Goal: Task Accomplishment & Management: Manage account settings

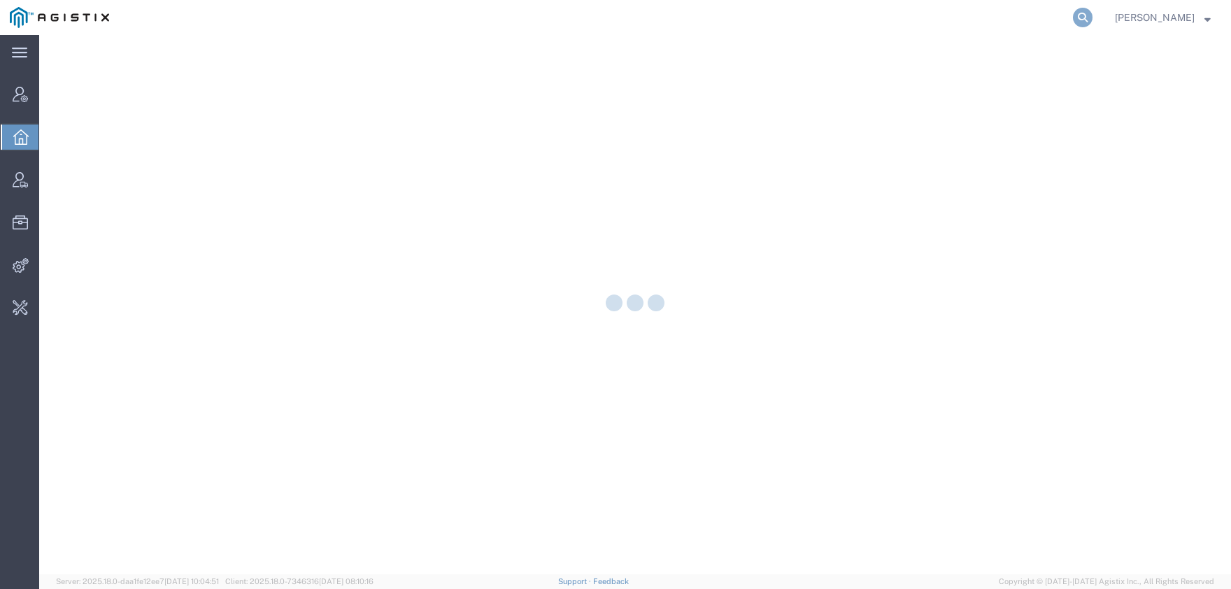
click at [1093, 22] on icon at bounding box center [1083, 18] width 20 height 20
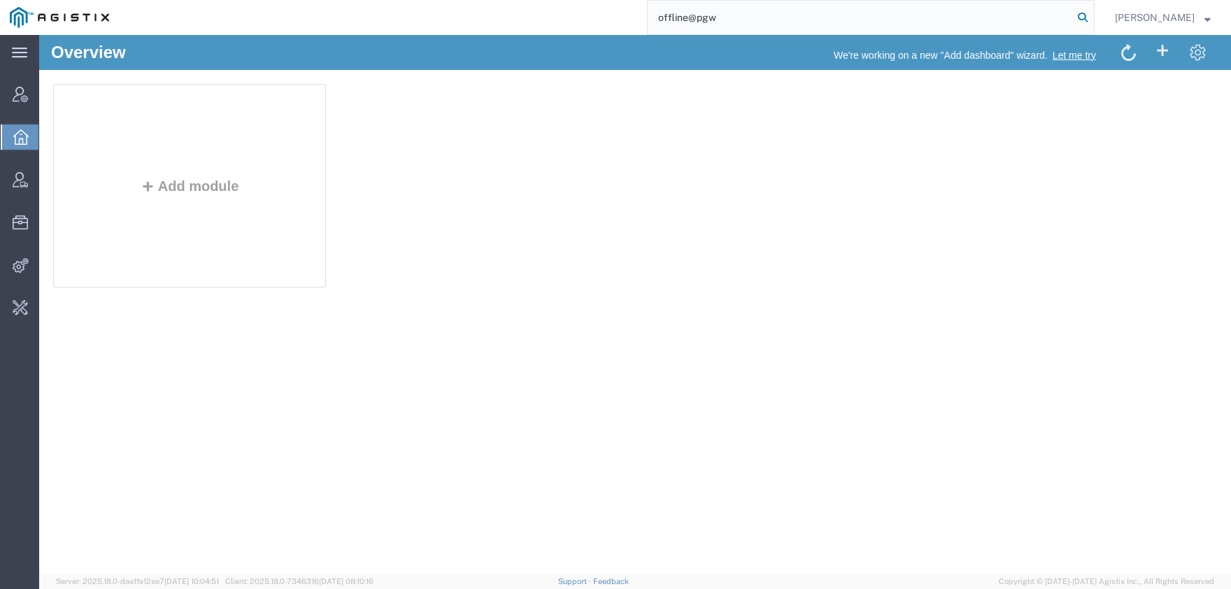
type input "offline@pgw"
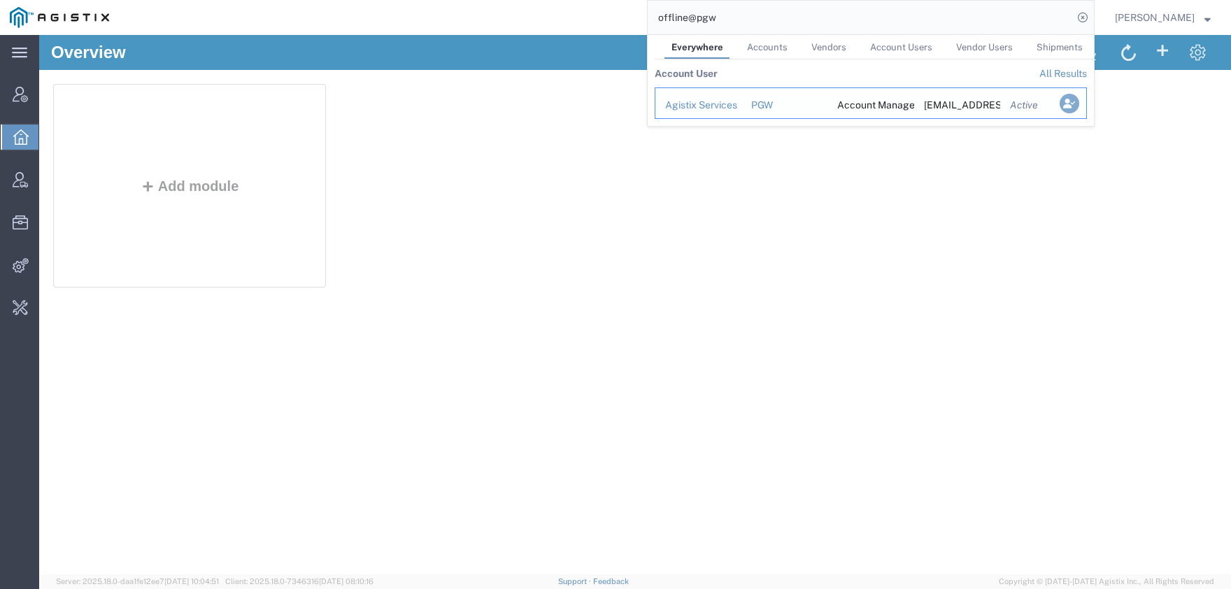
click at [1080, 110] on icon "Search Results" at bounding box center [1070, 104] width 20 height 20
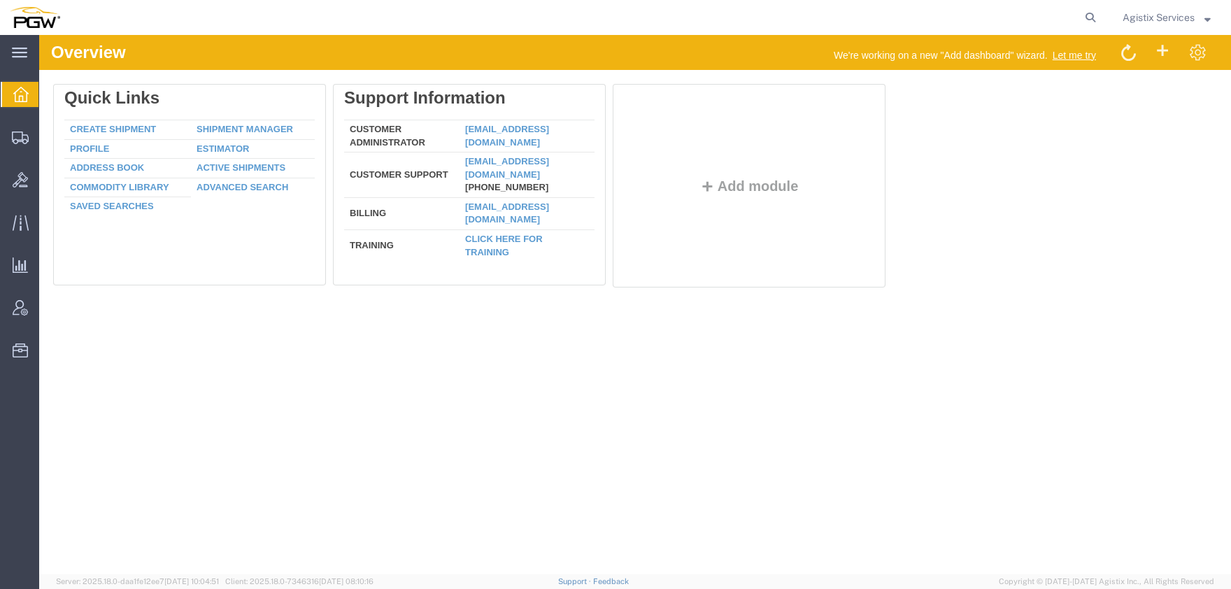
click at [1082, 24] on form at bounding box center [1091, 17] width 22 height 35
click at [1104, 19] on nav "Agistix Services" at bounding box center [621, 17] width 1222 height 35
click at [1089, 20] on icon at bounding box center [1091, 18] width 20 height 20
paste input "241559"
drag, startPoint x: 749, startPoint y: 24, endPoint x: 484, endPoint y: 25, distance: 265.2
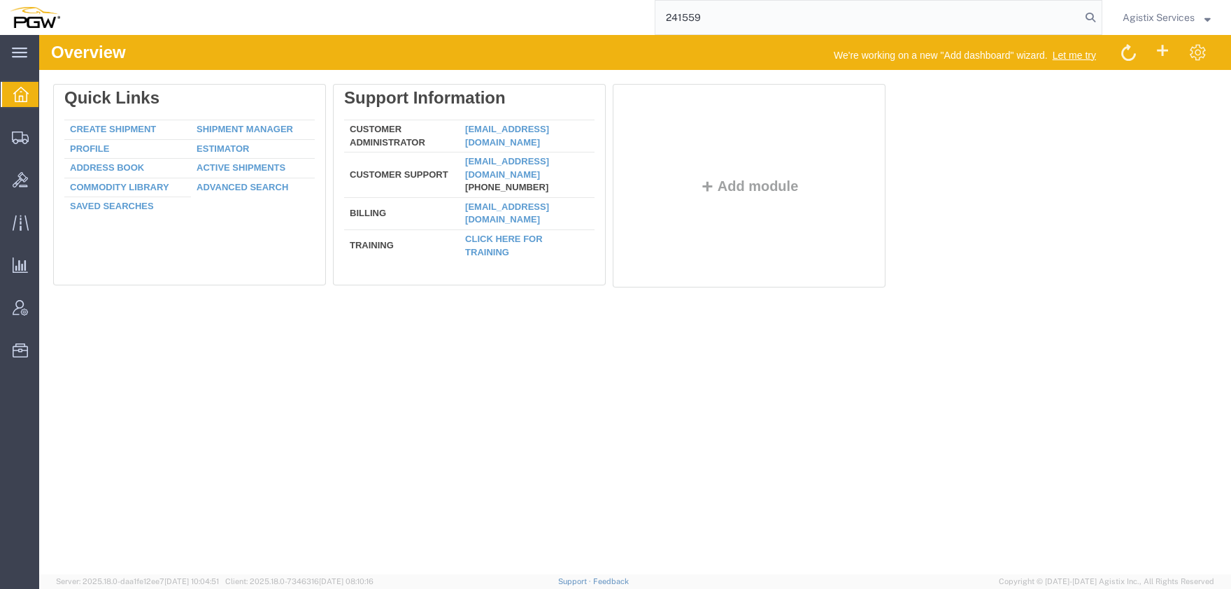
click at [656, 24] on input "241559" at bounding box center [868, 18] width 425 height 34
paste input "56700277"
type input "56700277"
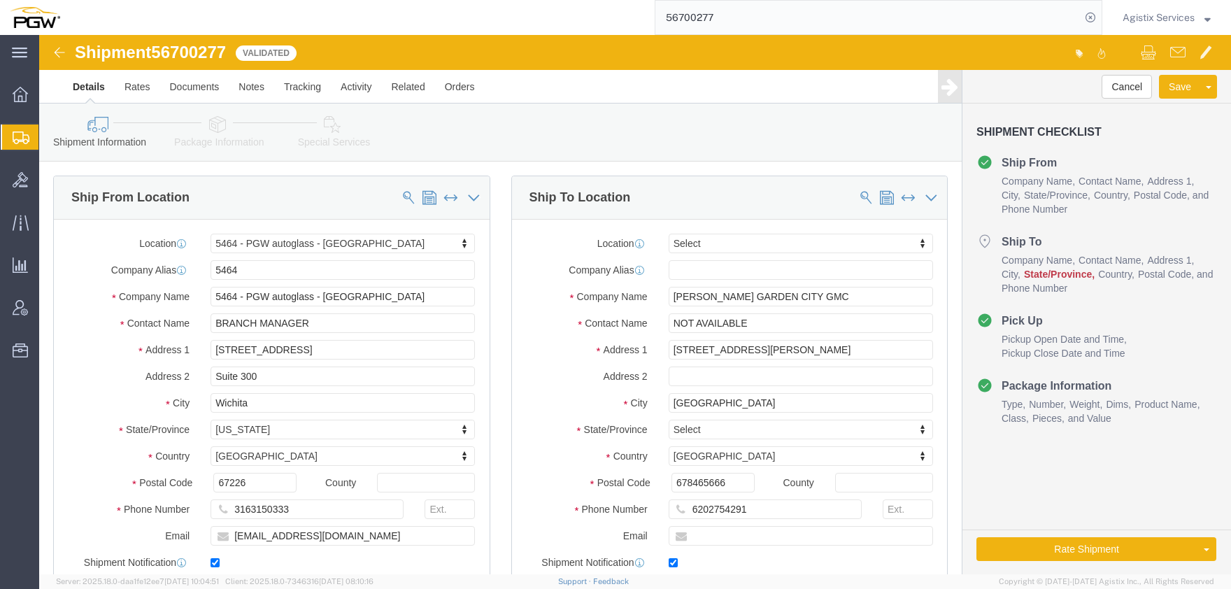
select select "28771"
select select
drag, startPoint x: 667, startPoint y: 452, endPoint x: 876, endPoint y: 479, distance: 211.0
click input "678465666"
type input "67846"
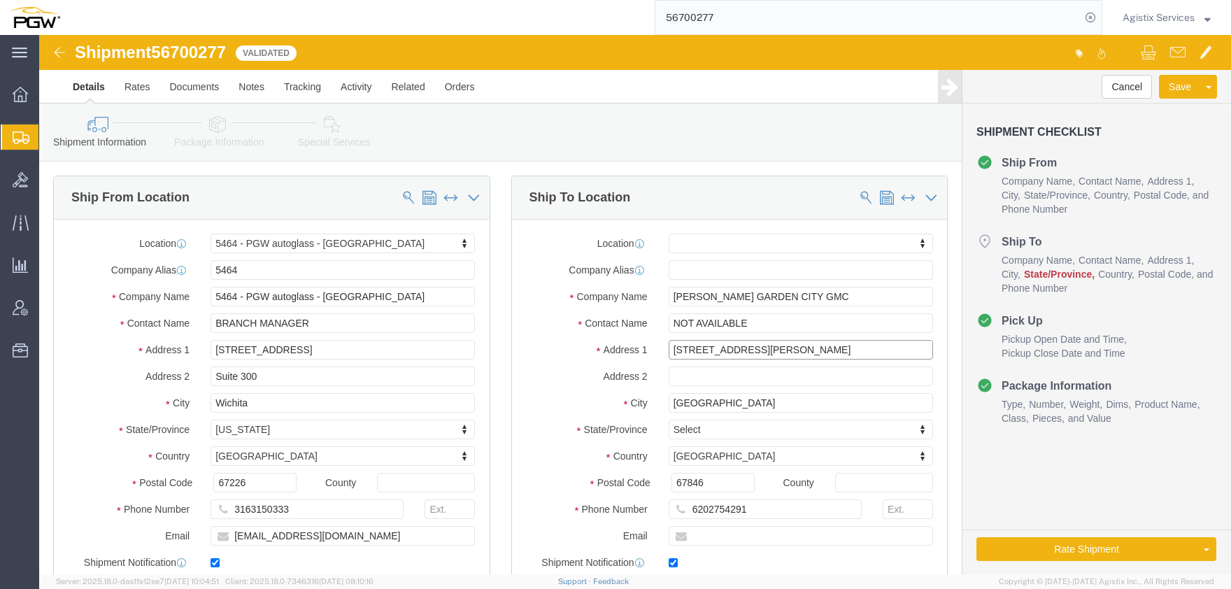
select select
drag, startPoint x: 716, startPoint y: 316, endPoint x: 597, endPoint y: 316, distance: 119.6
click input "[STREET_ADDRESS][PERSON_NAME]"
click body "Shipment 56700277 Validated Details Rates Documents Notes Tracking Activity Rel…"
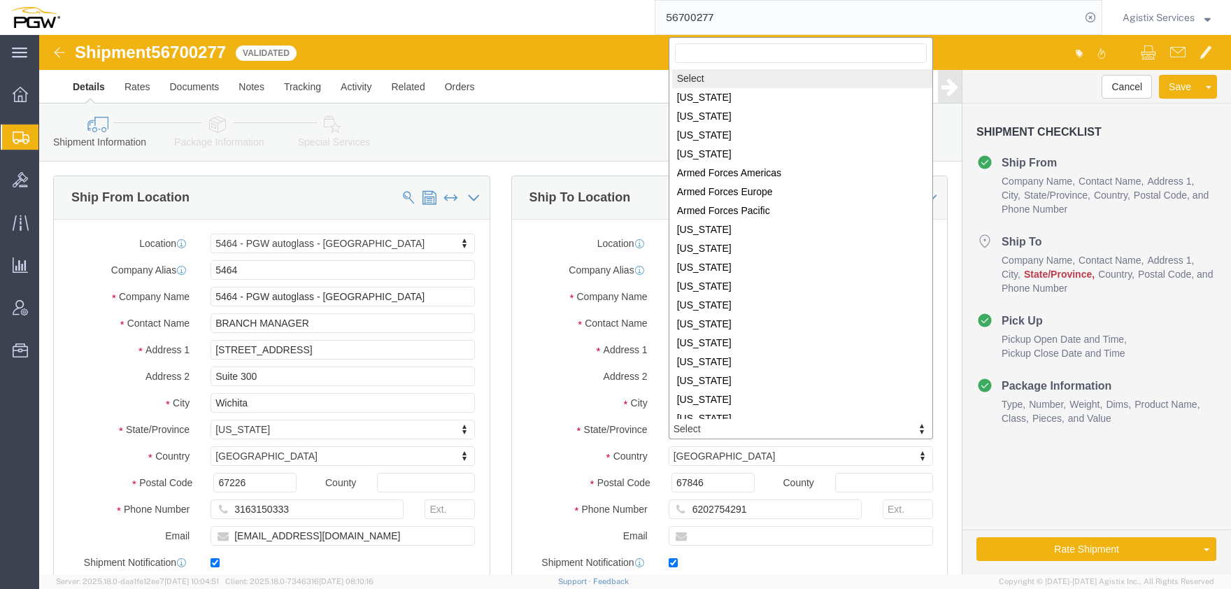
type input "s"
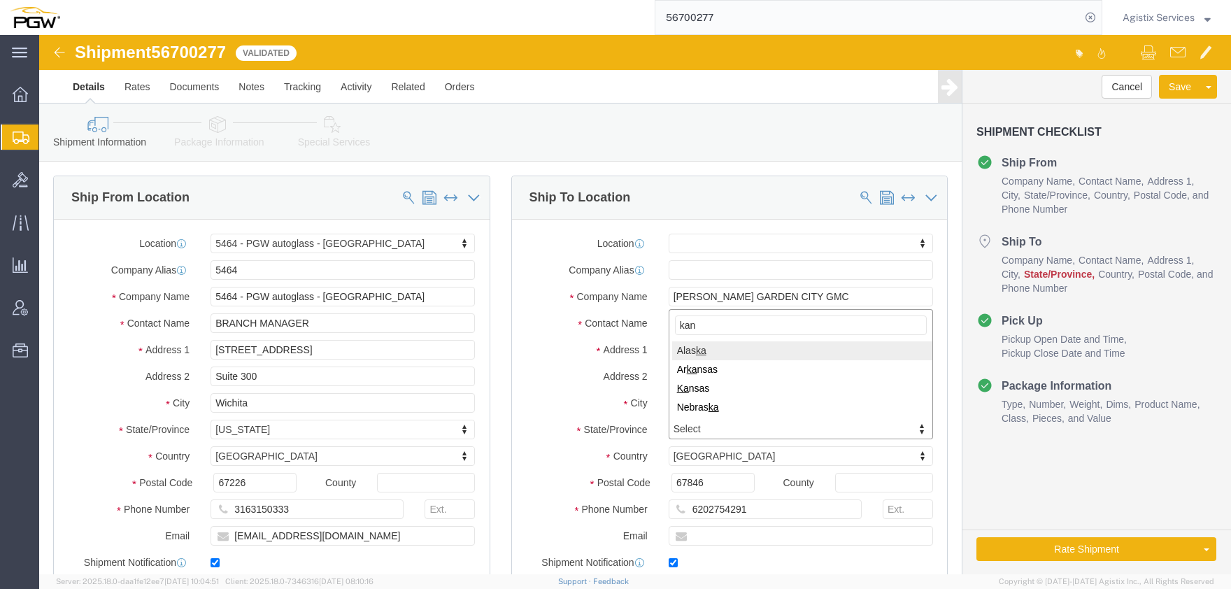
type input "kans"
select select
select select "AR"
click body "Shipment 56700277 Validated Details Rates Documents Notes Tracking Activity Rel…"
type input "kans"
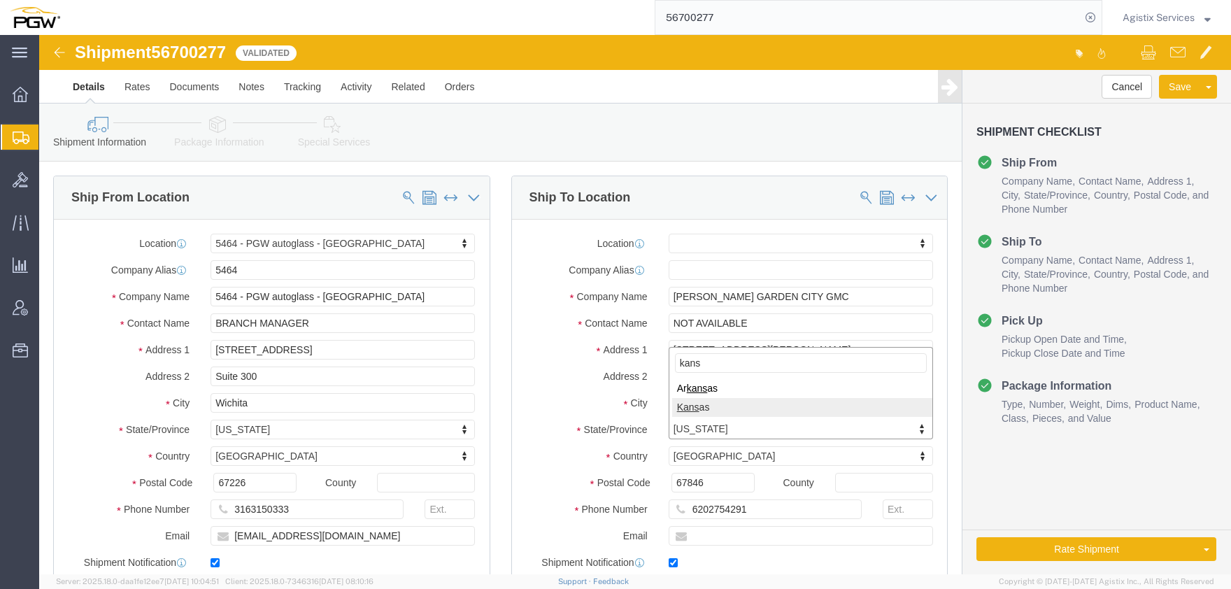
select select
select select "KS"
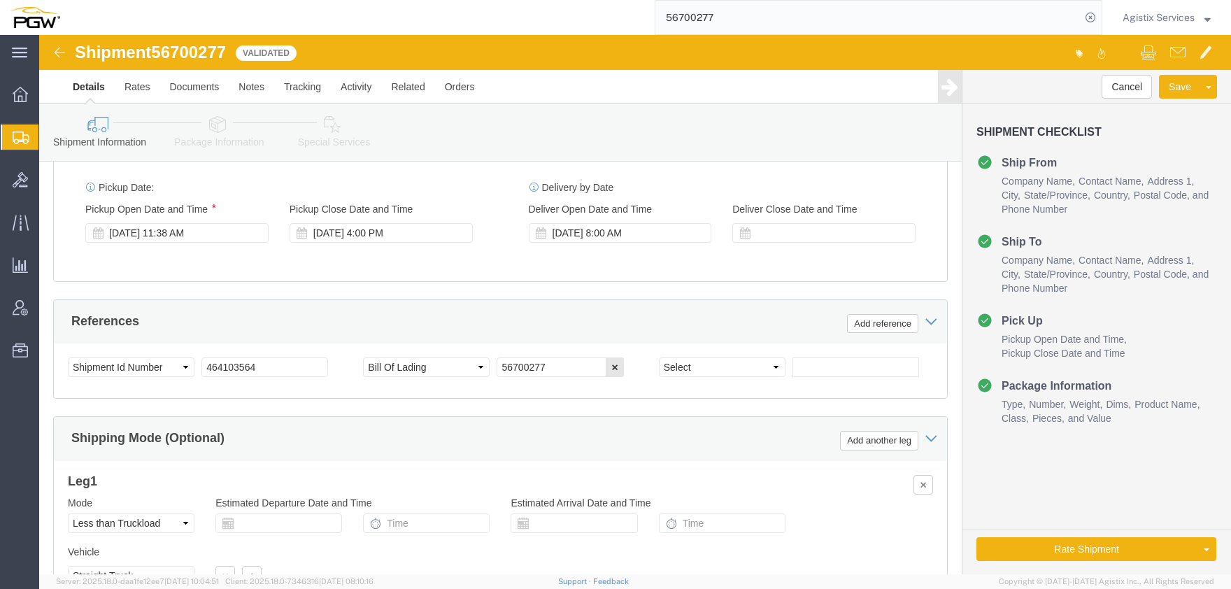
scroll to position [847, 0]
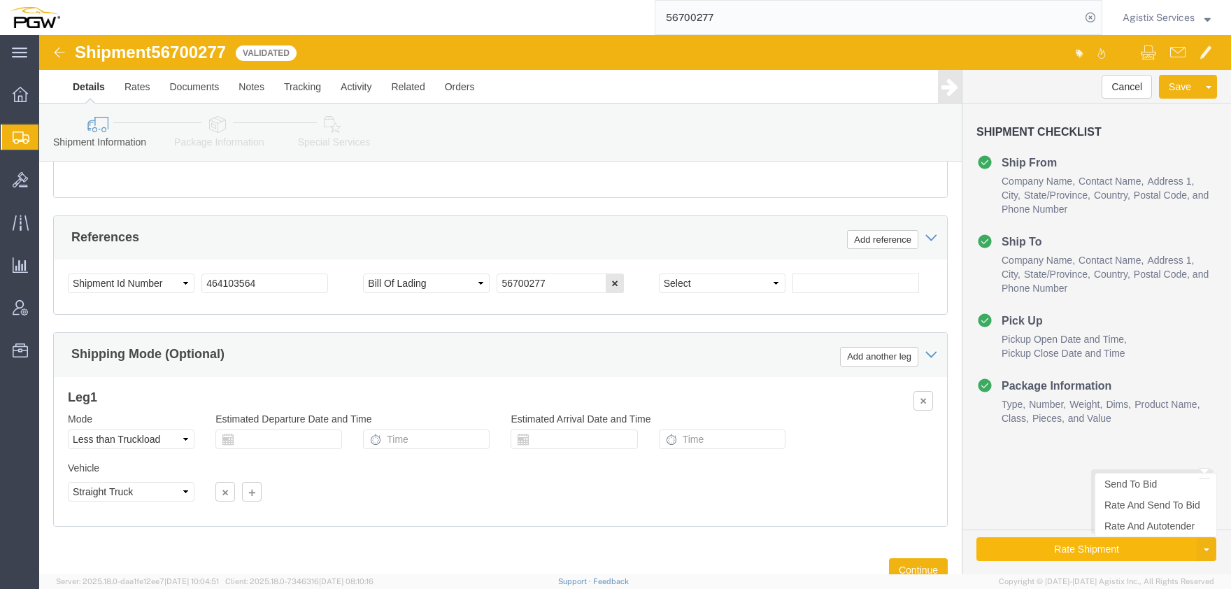
click button "Rate Shipment"
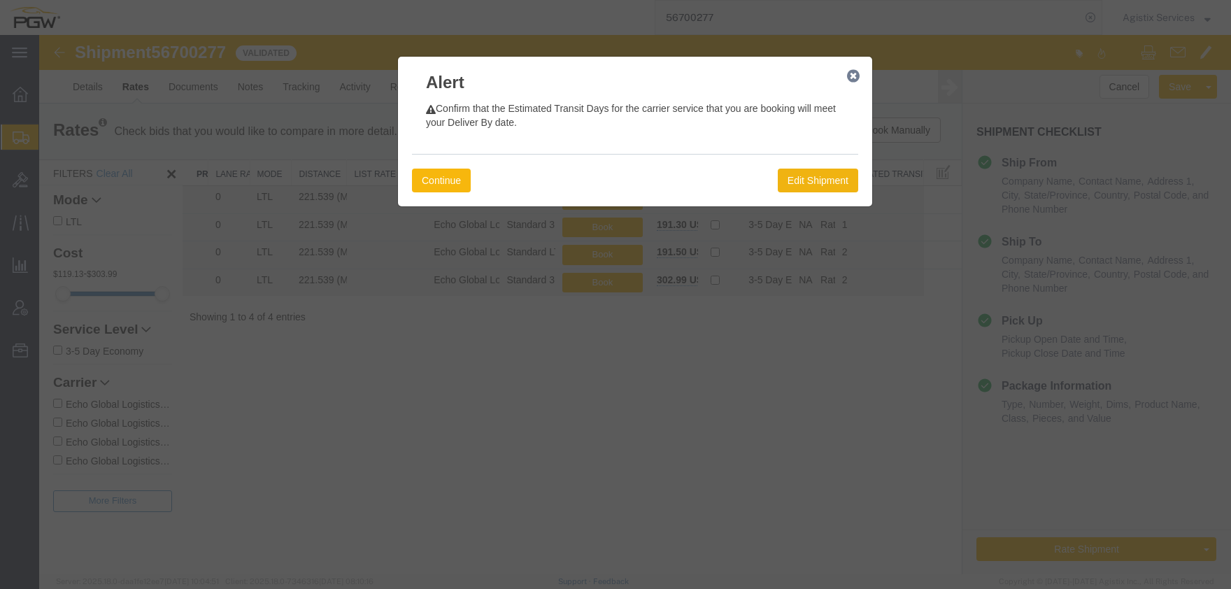
click at [458, 175] on button "Continue" at bounding box center [441, 181] width 59 height 24
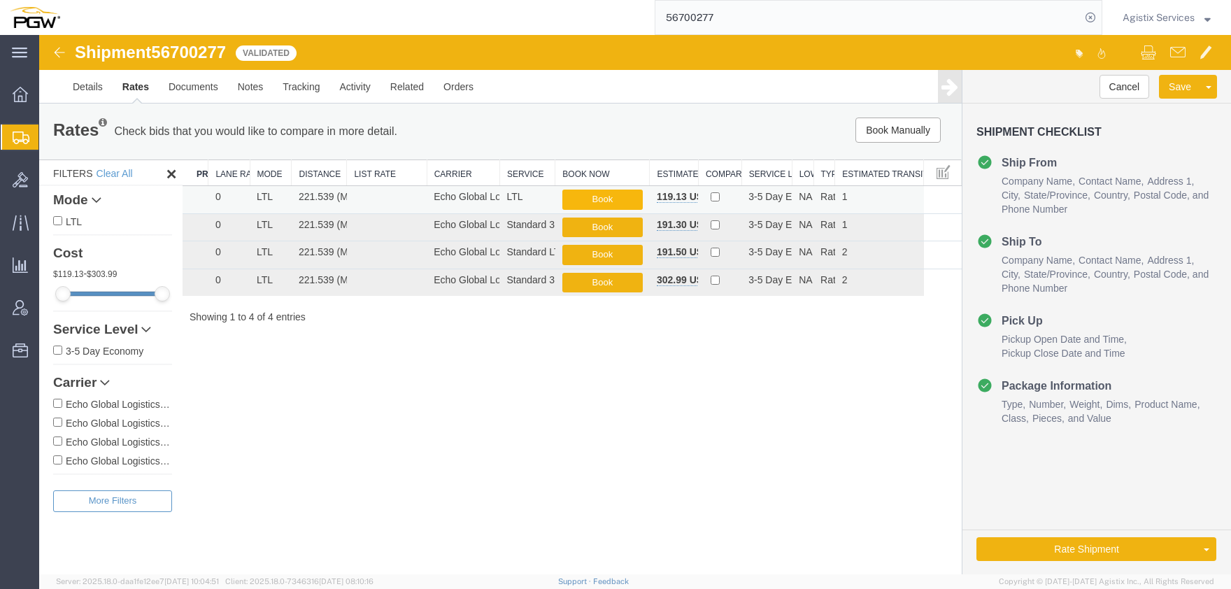
click at [586, 200] on button "Book" at bounding box center [603, 200] width 80 height 20
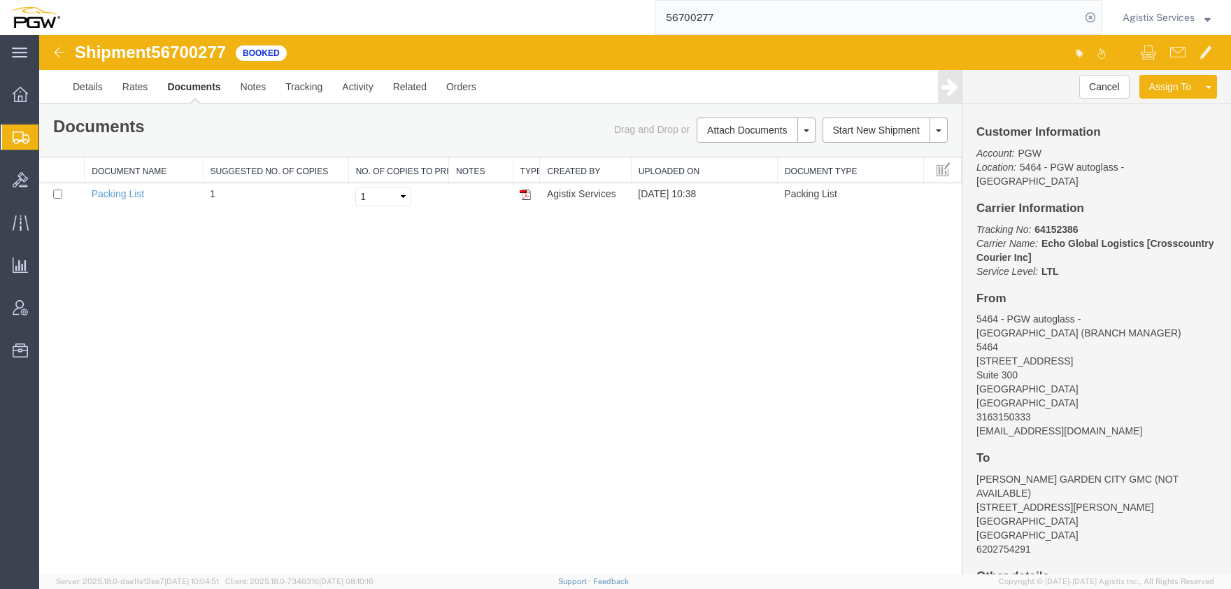
scroll to position [122, 0]
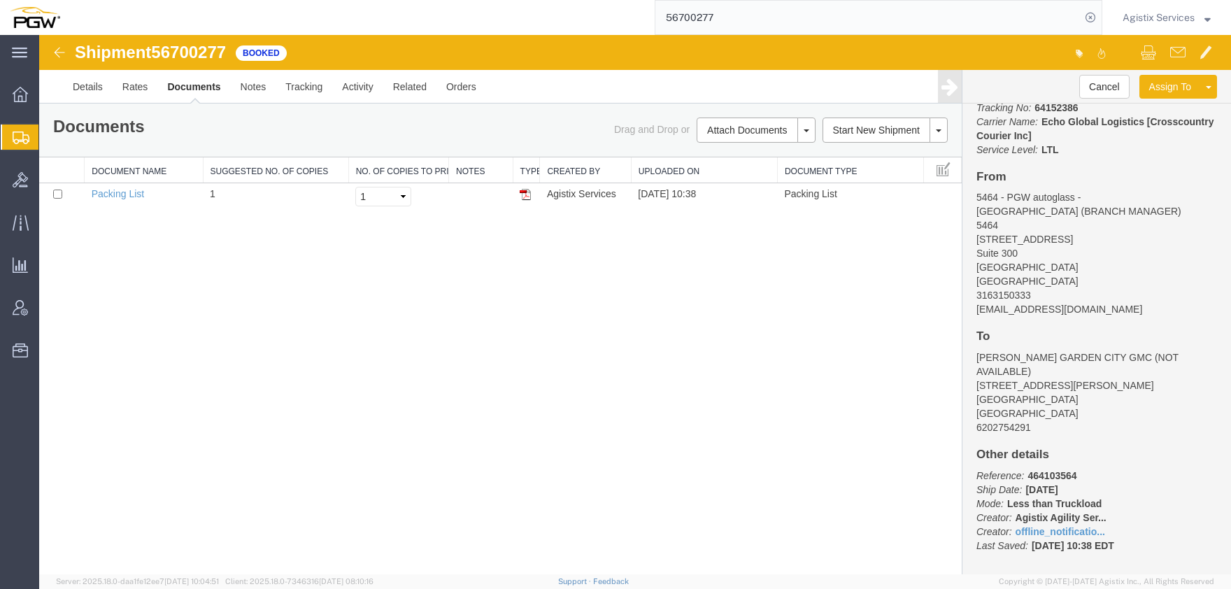
click at [656, 16] on input "56700277" at bounding box center [868, 18] width 425 height 34
type input "56699242"
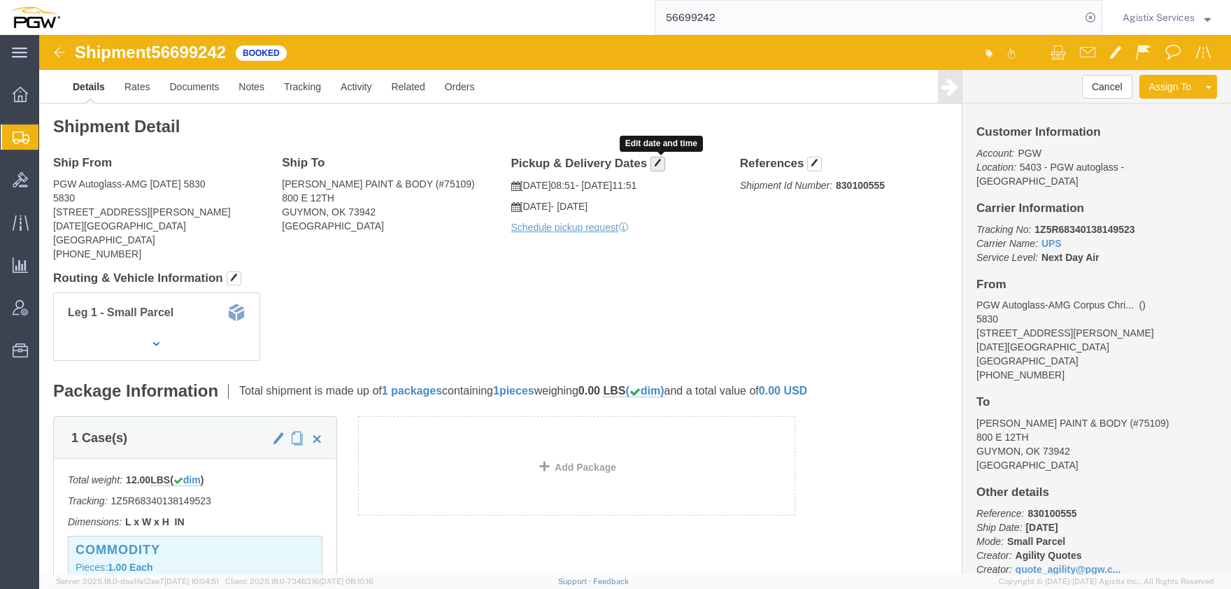
click button "button"
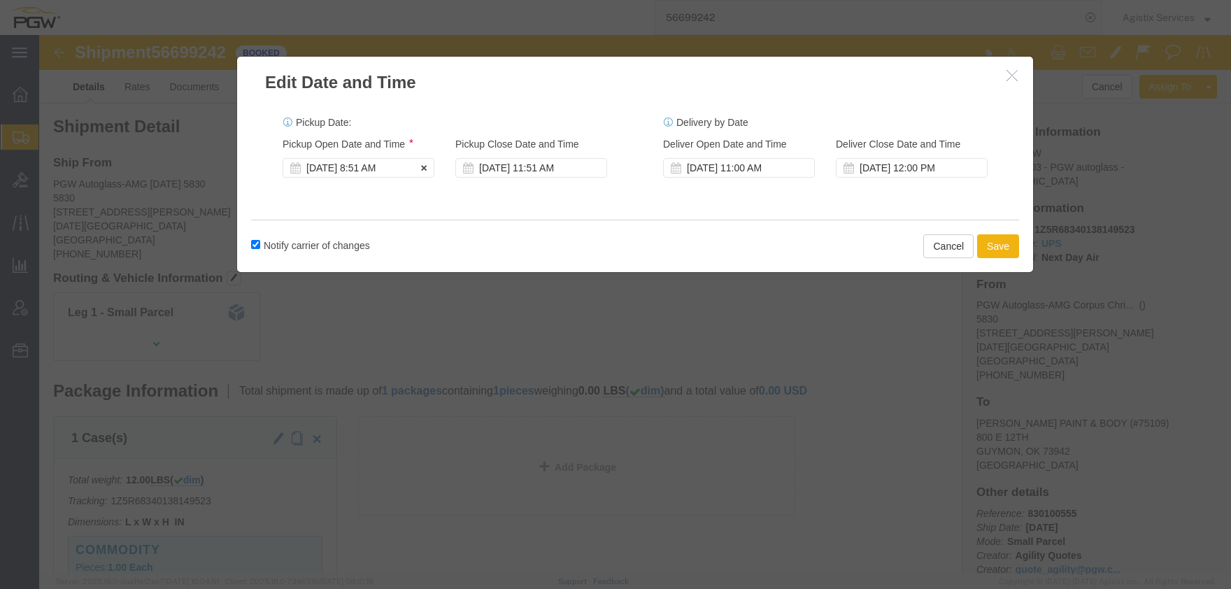
click div "[DATE] 8:51 AM"
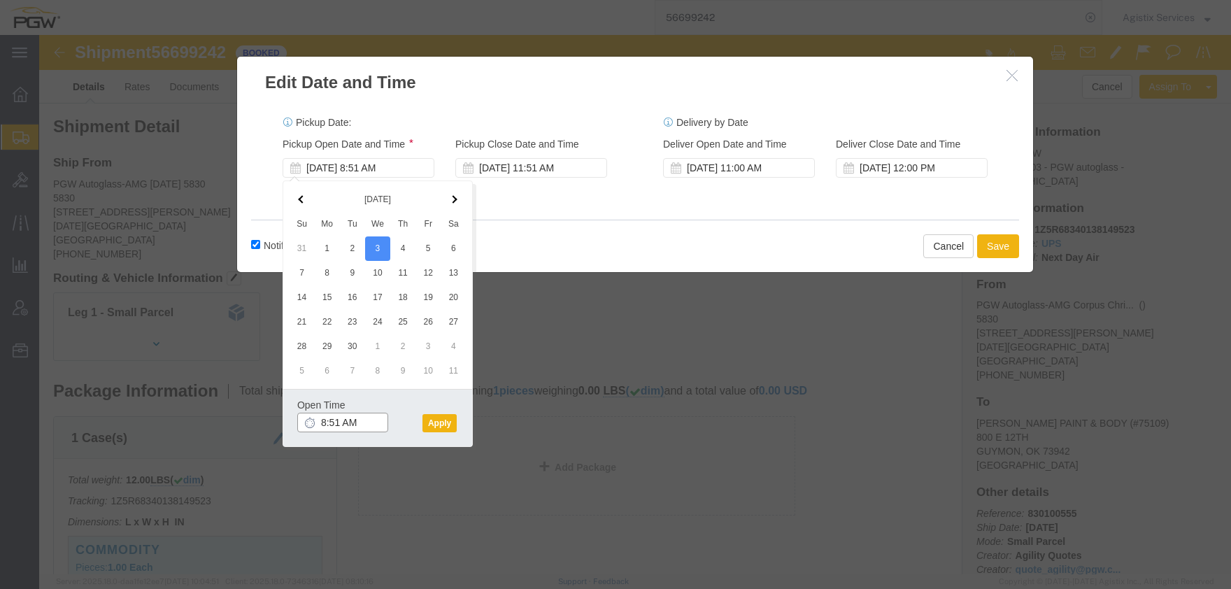
click input "8:51 AM"
type input "2:00 PM"
click button "Apply"
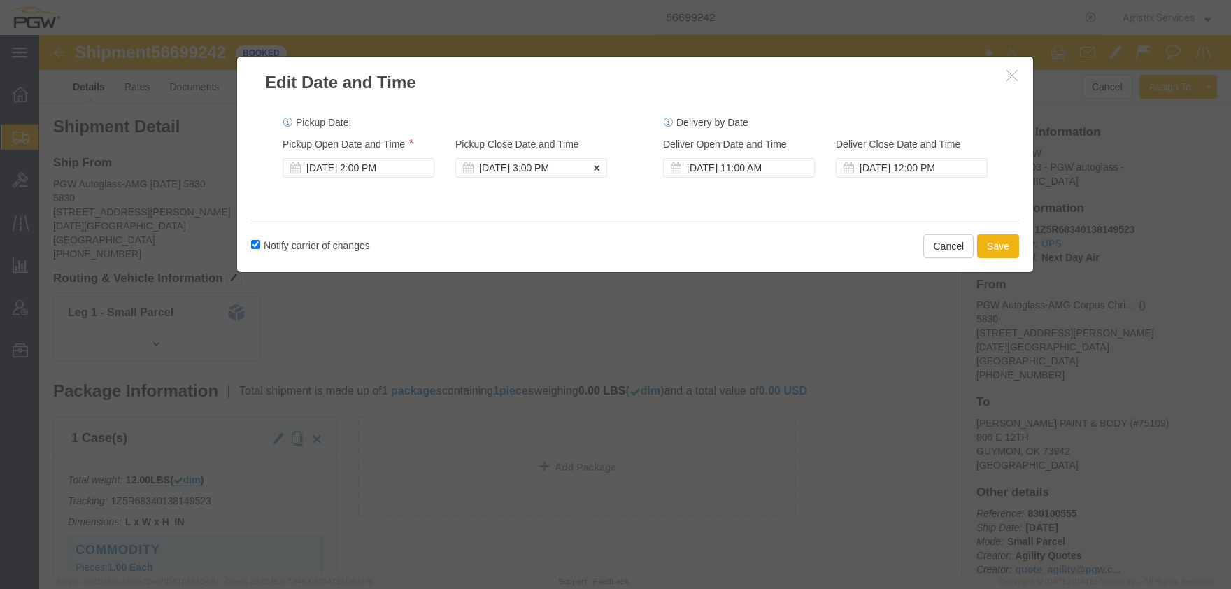
click div "[DATE] 3:00 PM"
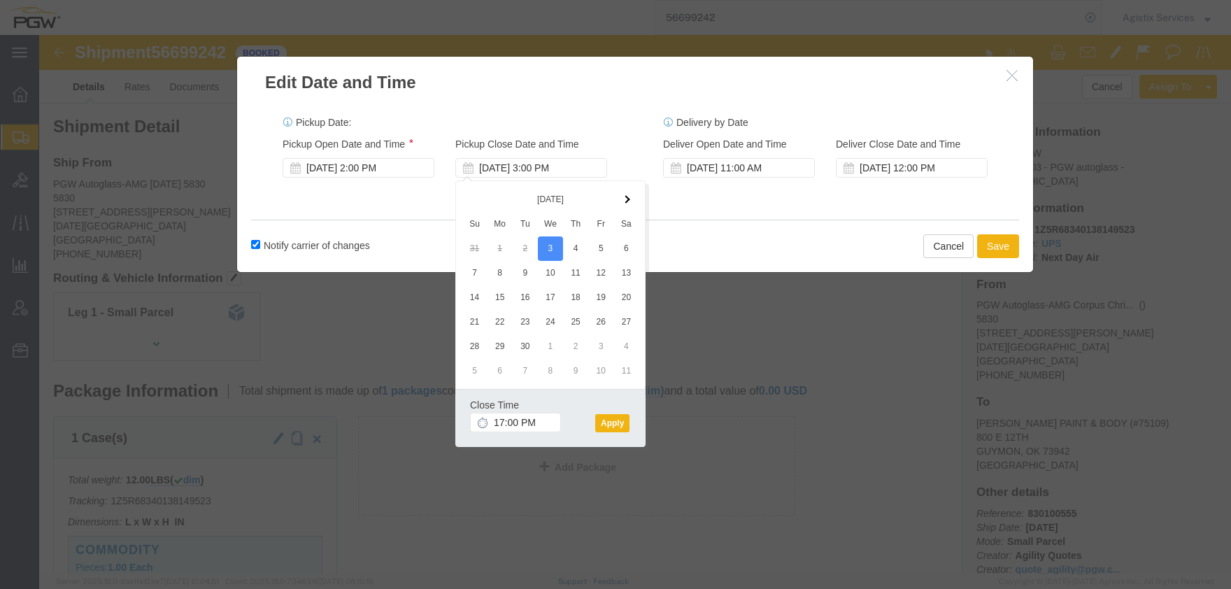
click div "Close Time 17:00 PM [DATE] 3:00 PM - [DATE] 3:00 PM Cancel Apply"
type input "5:00 PM"
click button "Apply"
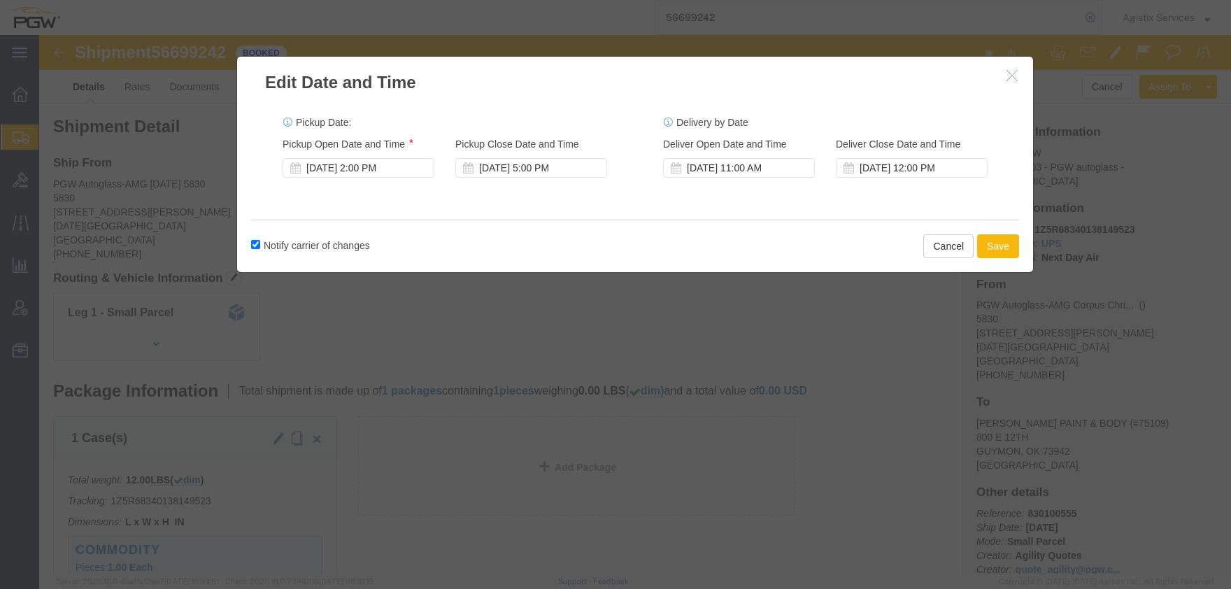
click button "Save"
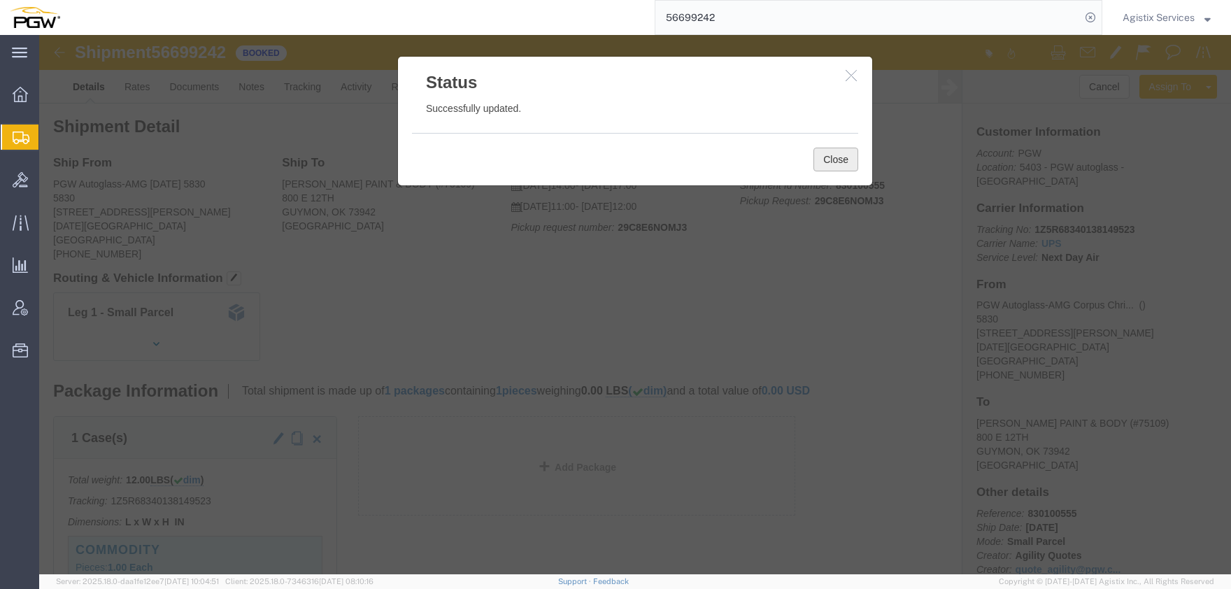
click button "Close"
